Goal: Entertainment & Leisure: Browse casually

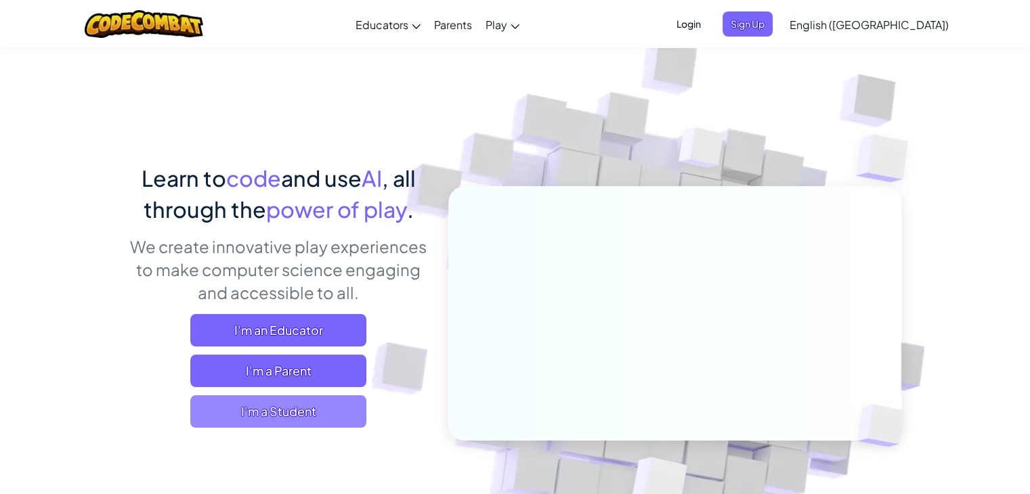
click at [291, 406] on span "I'm a Student" at bounding box center [278, 411] width 176 height 32
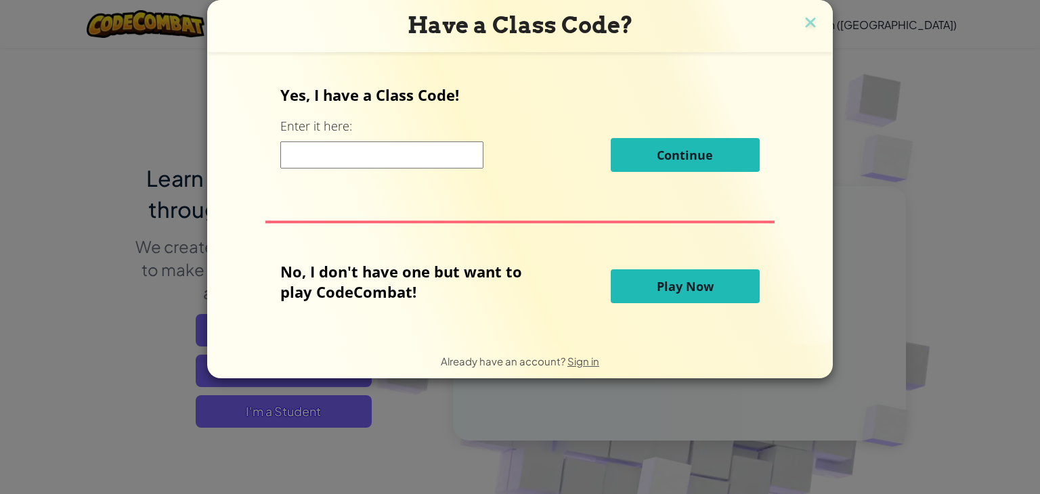
click at [669, 286] on span "Play Now" at bounding box center [685, 286] width 57 height 16
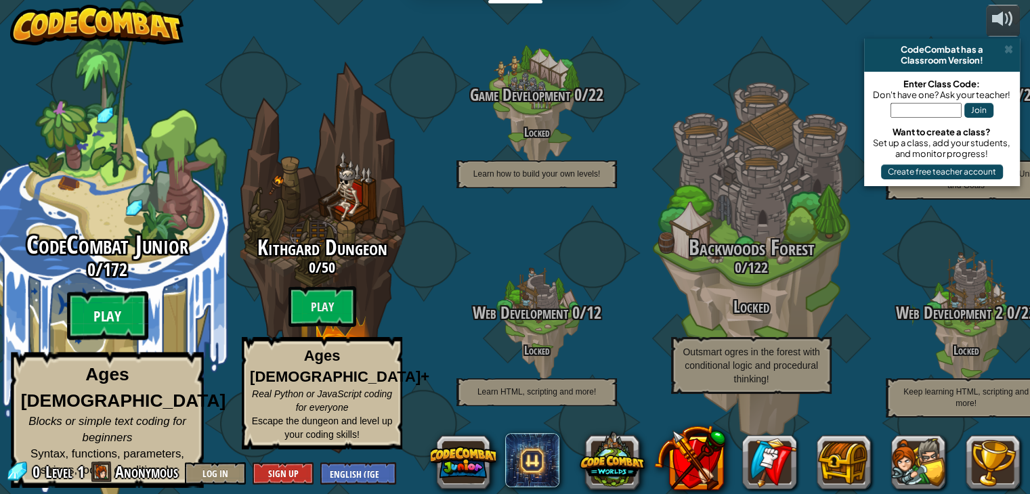
click at [119, 320] on btn "Play" at bounding box center [107, 316] width 81 height 49
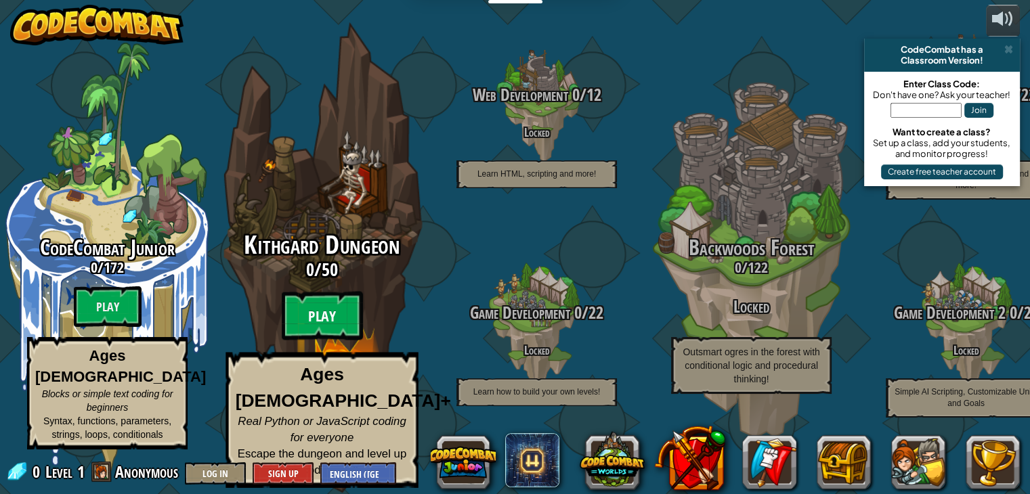
click at [344, 336] on btn "Play" at bounding box center [322, 316] width 81 height 49
